Goal: Task Accomplishment & Management: Use online tool/utility

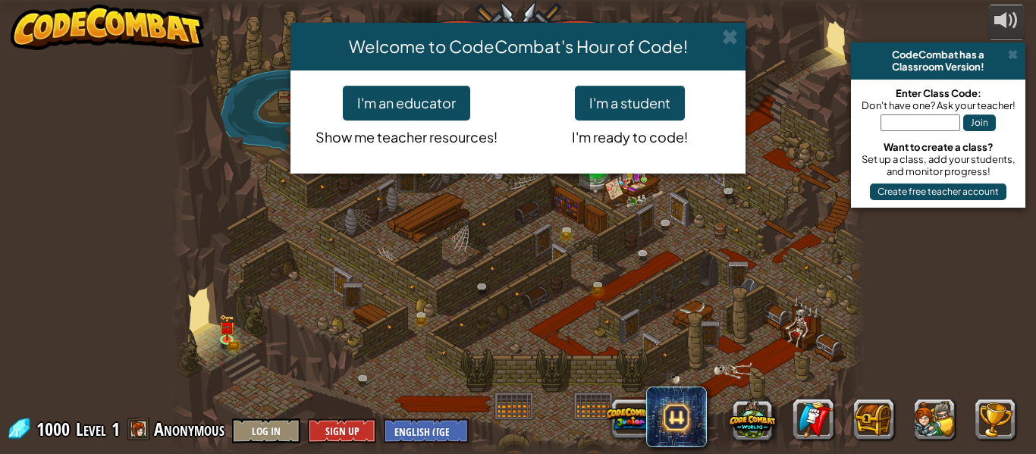
click at [431, 278] on div "Welcome to CodeCombat's Hour of Code! I'm an educator Show me teacher resources…" at bounding box center [518, 227] width 1036 height 454
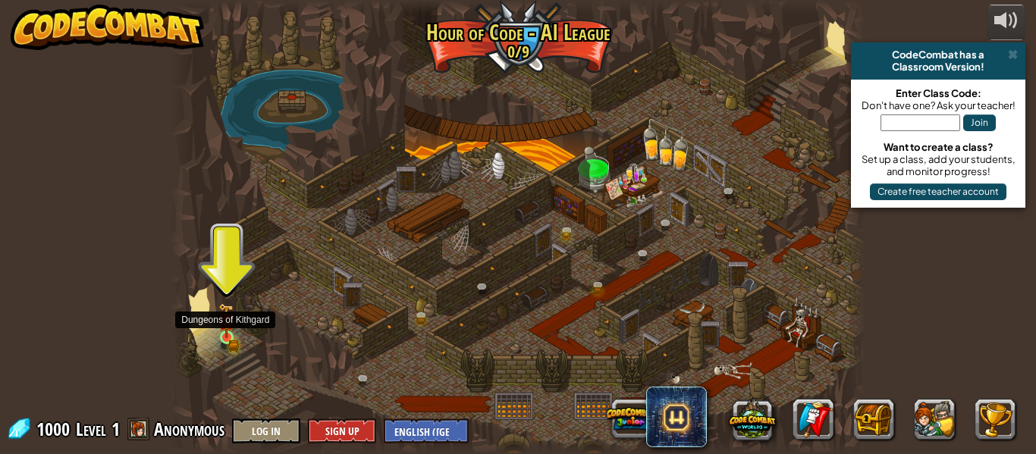
click at [224, 333] on img at bounding box center [226, 320] width 16 height 35
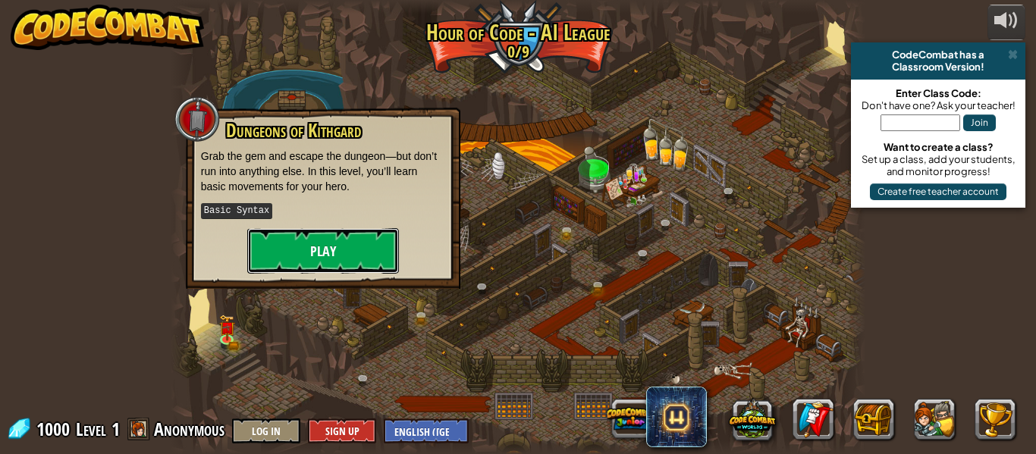
click at [304, 259] on button "Play" at bounding box center [323, 251] width 152 height 46
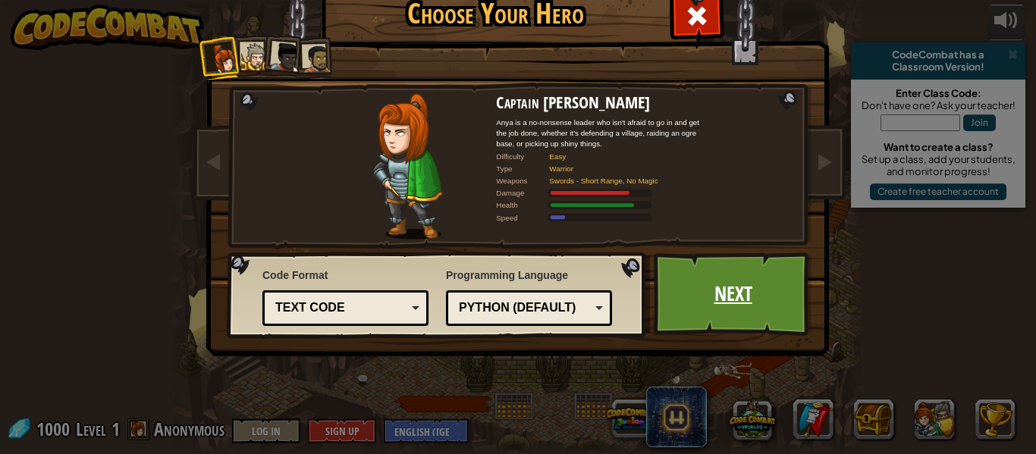
click at [739, 268] on link "Next" at bounding box center [733, 294] width 158 height 83
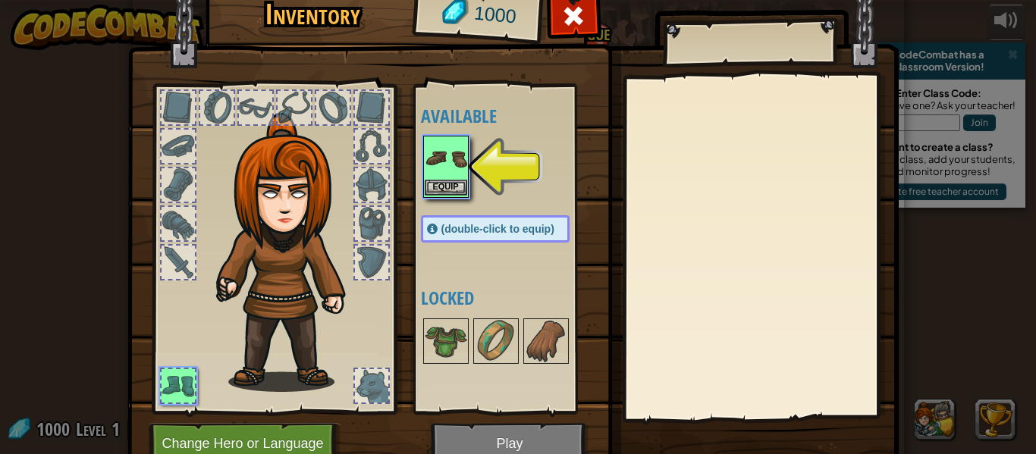
click at [460, 161] on img at bounding box center [446, 158] width 42 height 42
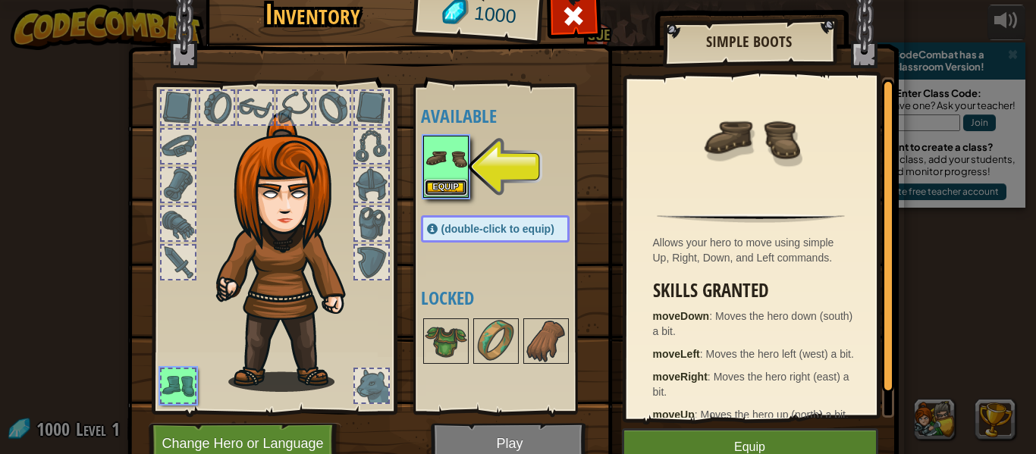
click at [447, 184] on button "Equip" at bounding box center [446, 188] width 42 height 16
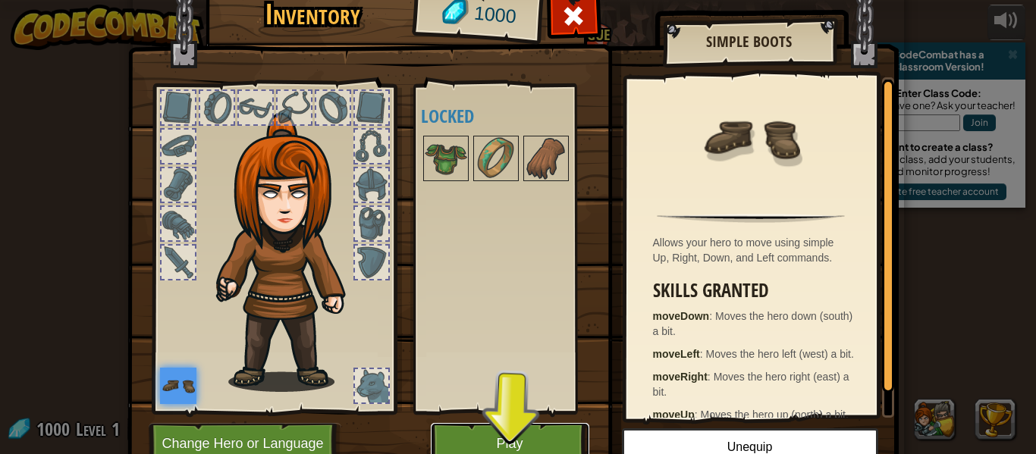
click at [508, 445] on button "Play" at bounding box center [510, 444] width 158 height 42
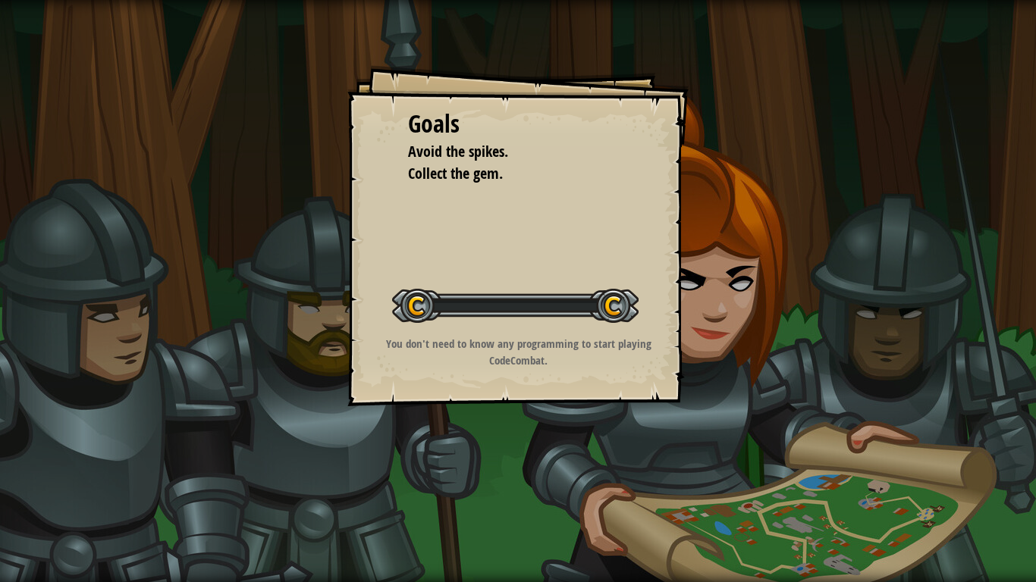
click at [505, 453] on div "Goals Avoid the spikes. Collect the gem. Start Level Error loading from server.…" at bounding box center [518, 291] width 1036 height 582
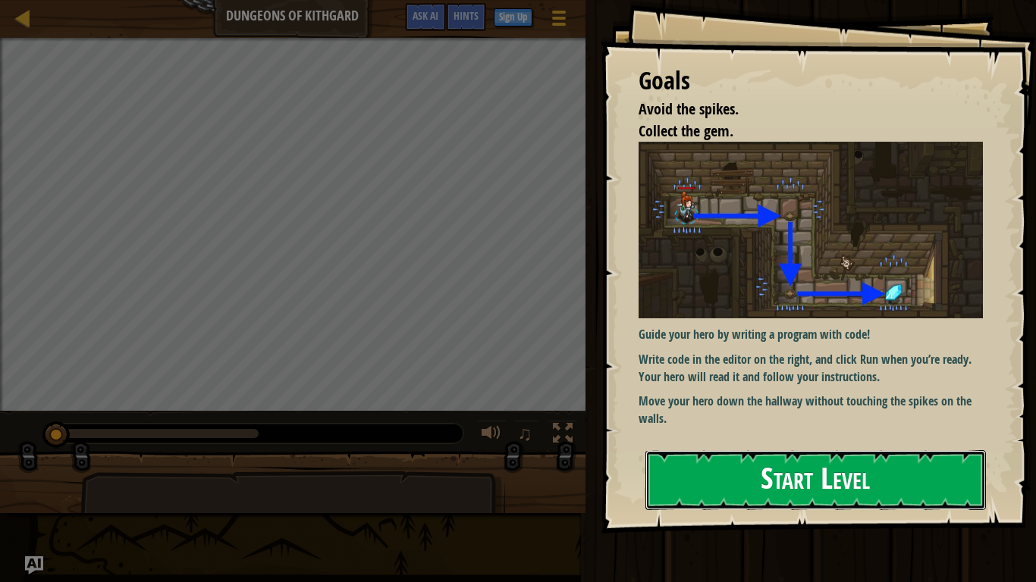
click at [859, 453] on button "Start Level" at bounding box center [815, 480] width 340 height 60
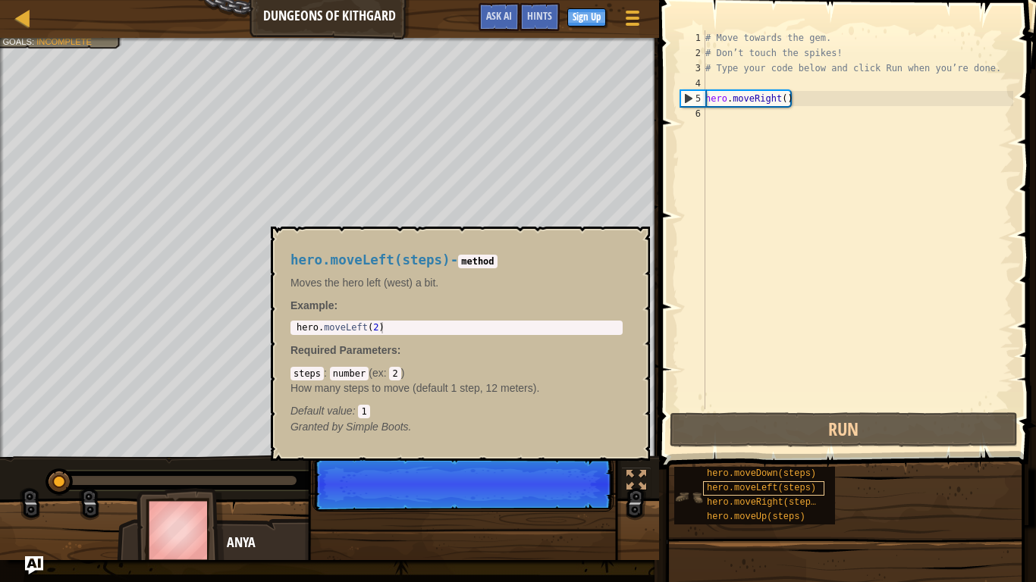
click at [755, 453] on span "hero.moveLeft(steps)" at bounding box center [761, 488] width 109 height 11
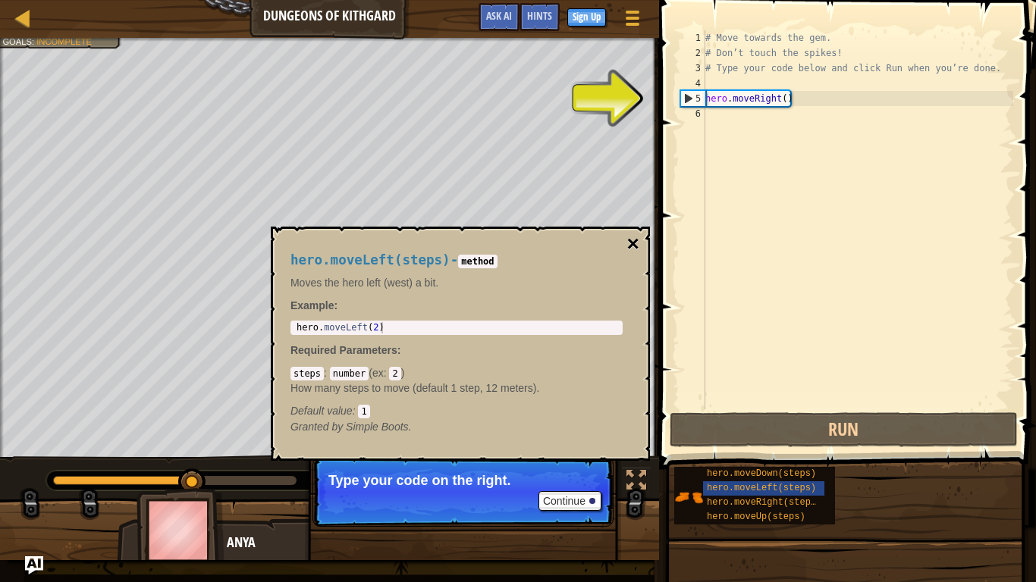
click at [635, 239] on button "×" at bounding box center [633, 244] width 12 height 21
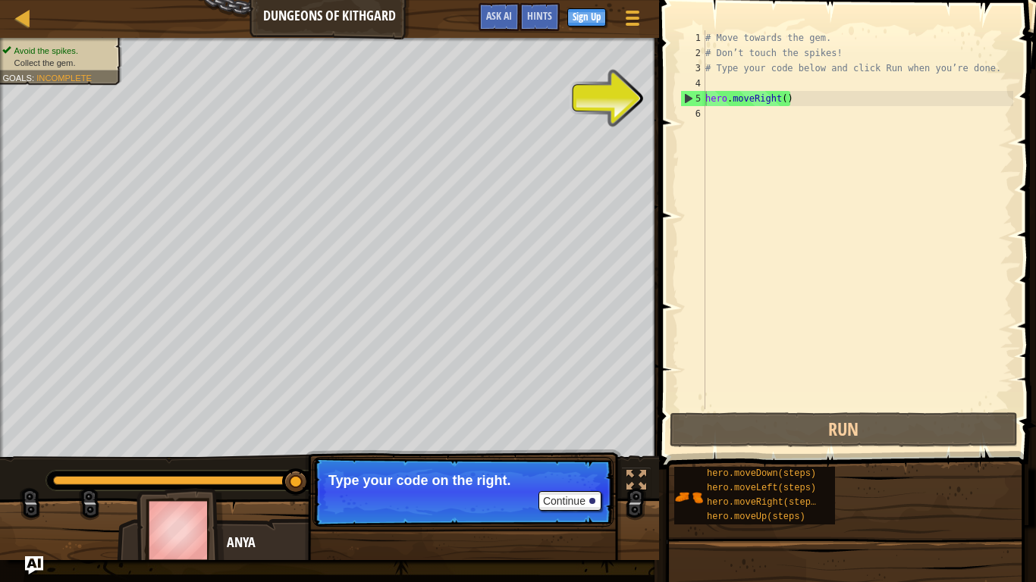
click at [757, 96] on div "# Move towards the gem. # Don’t touch the spikes! # Type your code below and cl…" at bounding box center [857, 235] width 311 height 410
click at [688, 94] on div "5" at bounding box center [693, 98] width 24 height 15
click at [686, 95] on div "5" at bounding box center [693, 98] width 24 height 15
type textarea "hero.moveRight()"
click at [686, 95] on div "5" at bounding box center [693, 98] width 24 height 15
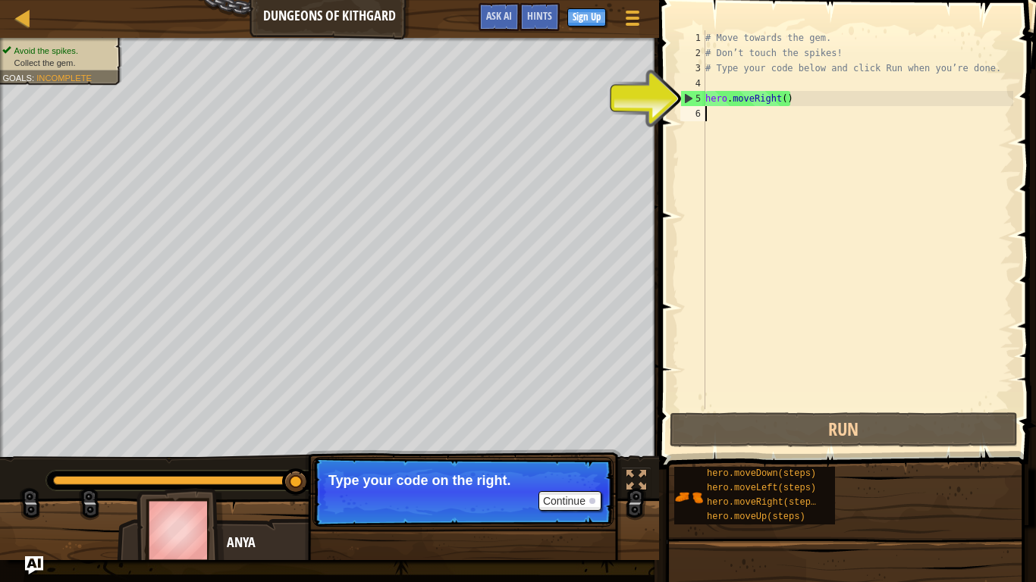
click at [686, 95] on div "5" at bounding box center [693, 98] width 24 height 15
type textarea "hero.moveRight()"
click at [796, 104] on div "# Move towards the gem. # Don’t touch the spikes! # Type your code below and cl…" at bounding box center [857, 235] width 311 height 410
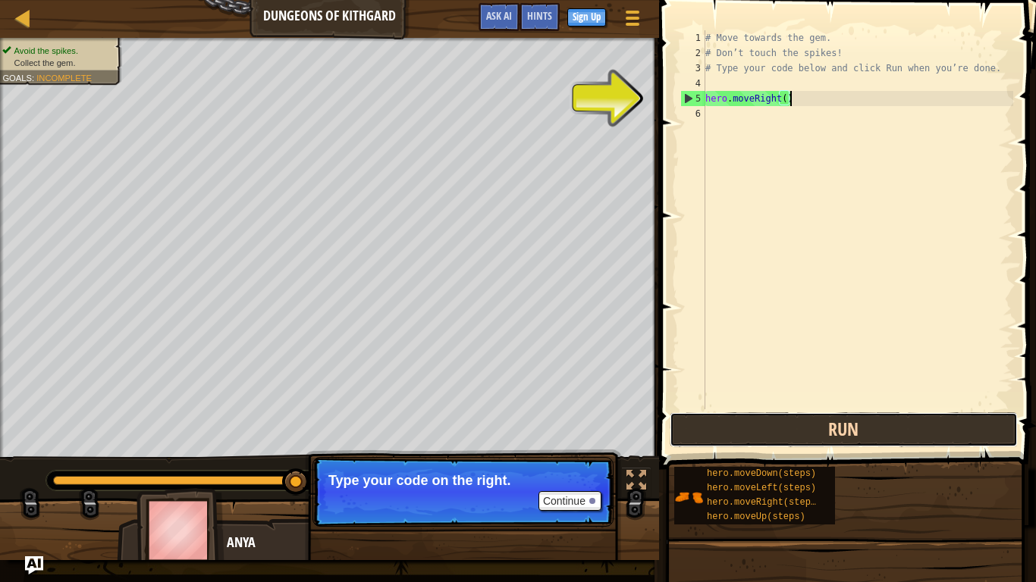
click at [848, 435] on button "Run" at bounding box center [844, 430] width 348 height 35
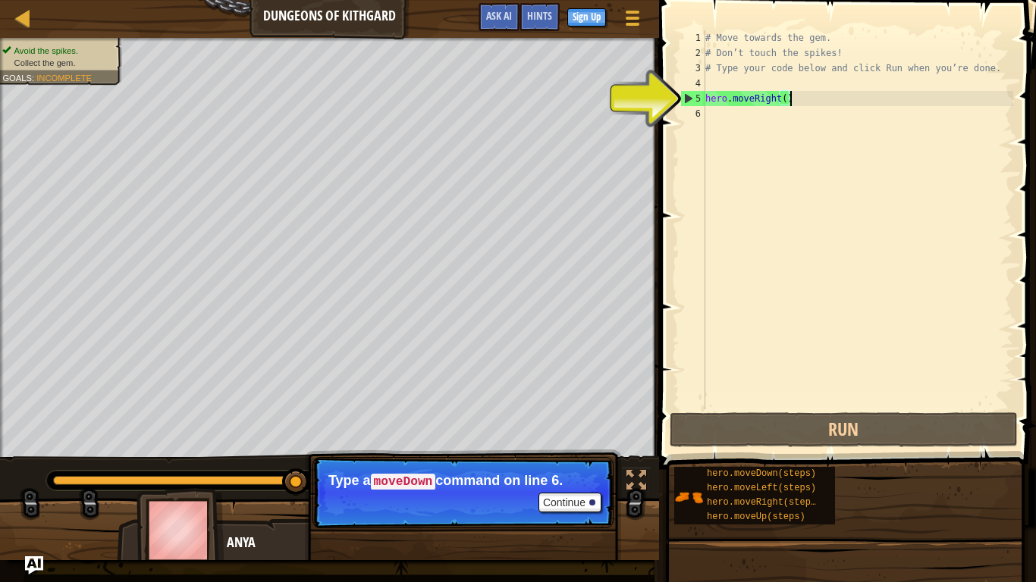
click at [697, 113] on div "6" at bounding box center [692, 113] width 25 height 15
click at [789, 96] on div "# Move towards the gem. # Don’t touch the spikes! # Type your code below and cl…" at bounding box center [857, 235] width 311 height 410
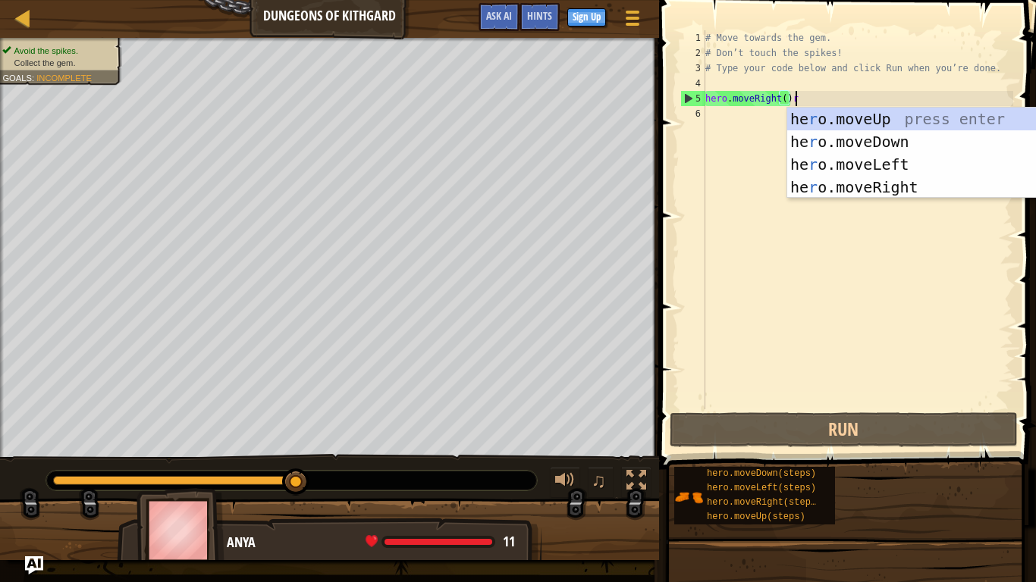
scroll to position [7, 12]
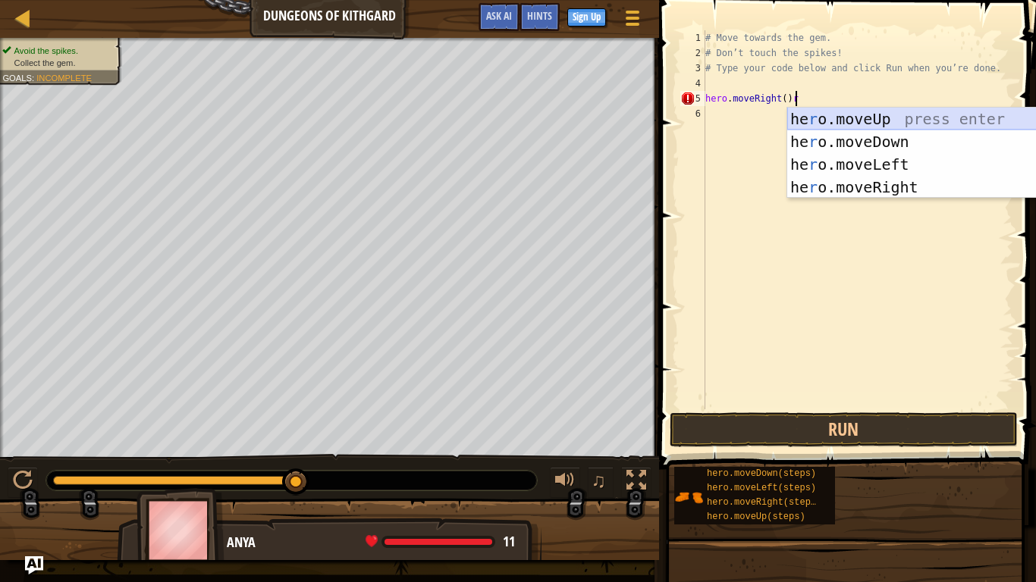
click at [987, 118] on div "he r o.moveUp press enter he r o.moveDown press enter he r o.moveLeft press ent…" at bounding box center [930, 176] width 287 height 137
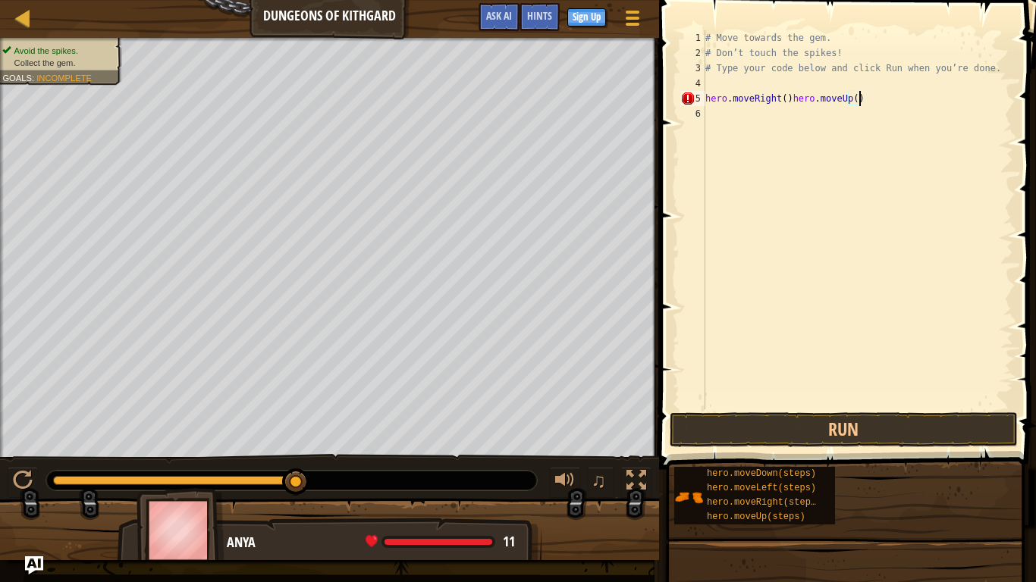
click at [871, 103] on div "# Move towards the gem. # Don’t touch the spikes! # Type your code below and cl…" at bounding box center [857, 235] width 311 height 410
type textarea "h"
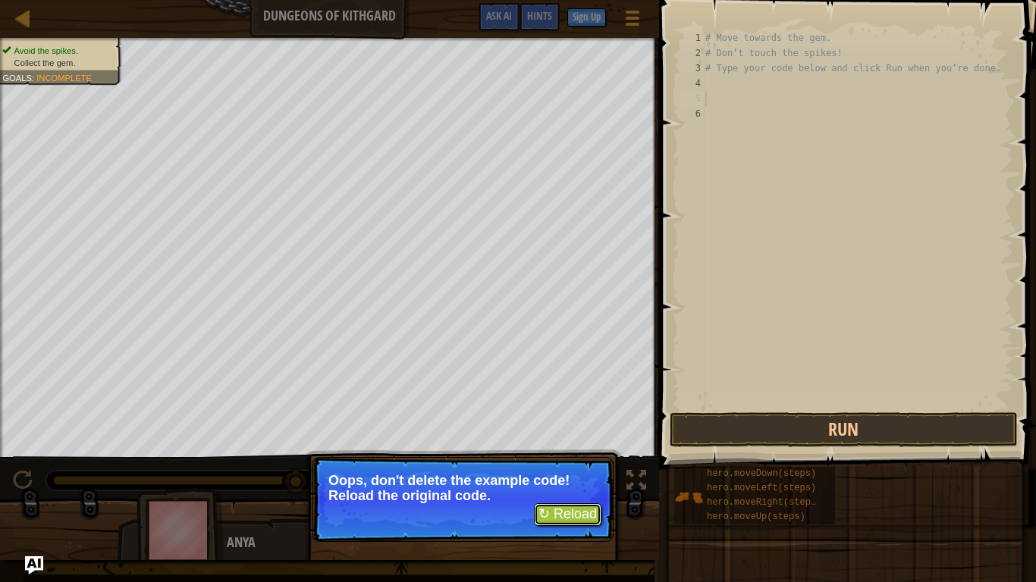
click at [579, 453] on button "↻ Reload" at bounding box center [567, 515] width 67 height 23
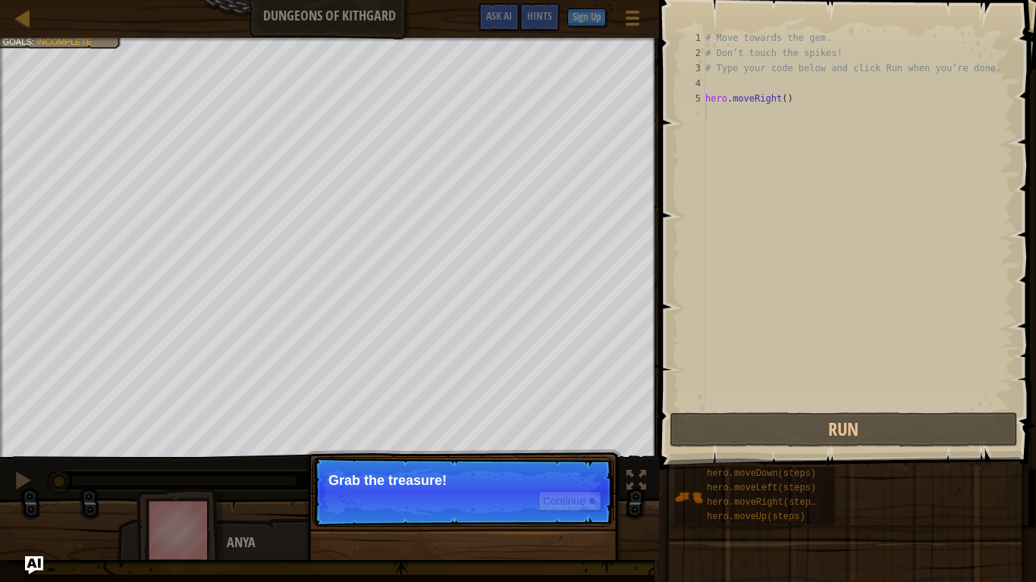
click at [459, 453] on p "Continue Grab the treasure!" at bounding box center [462, 492] width 301 height 70
